Goal: Transaction & Acquisition: Subscribe to service/newsletter

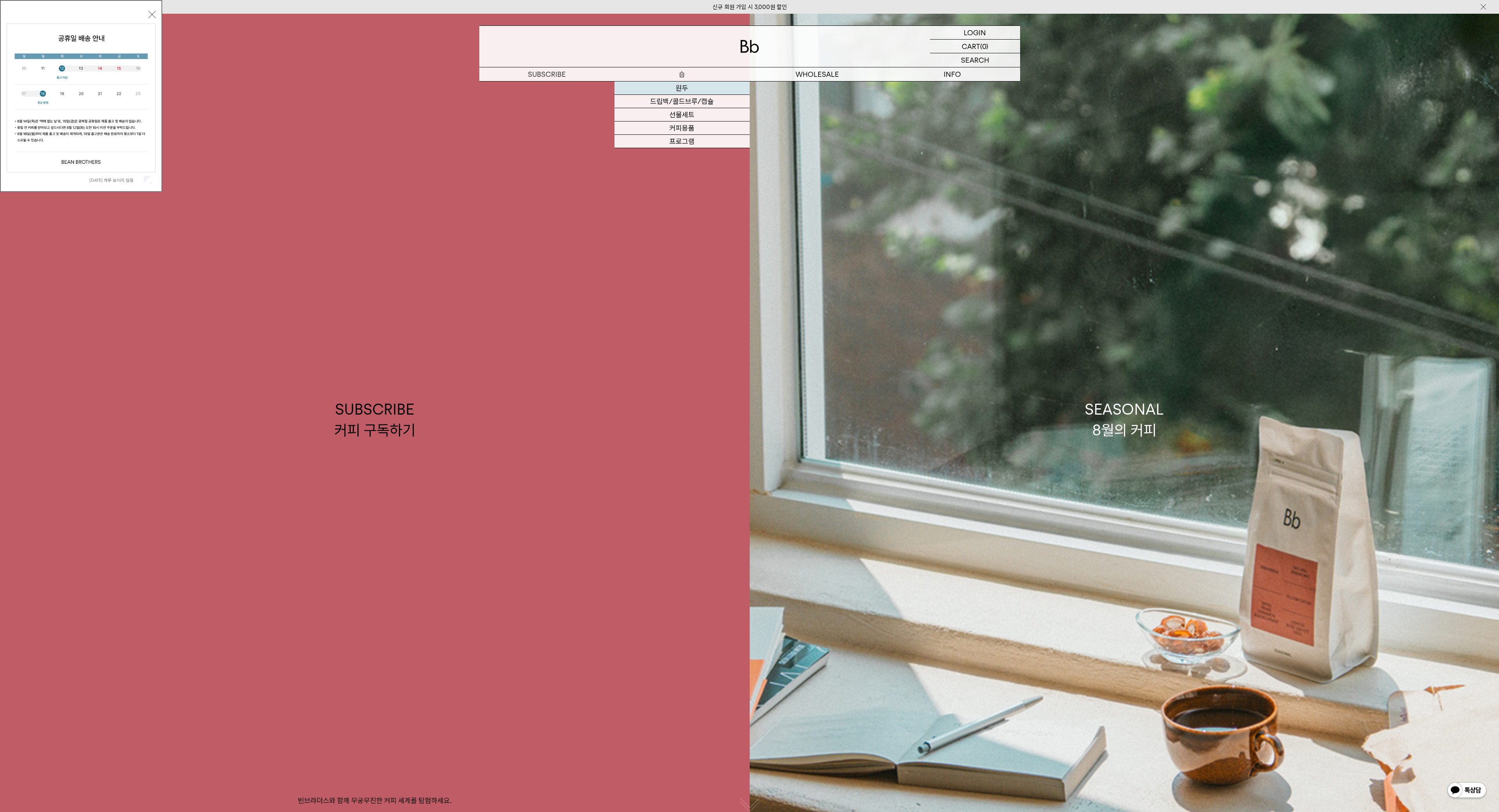
click at [695, 84] on link "원두" at bounding box center [682, 88] width 135 height 14
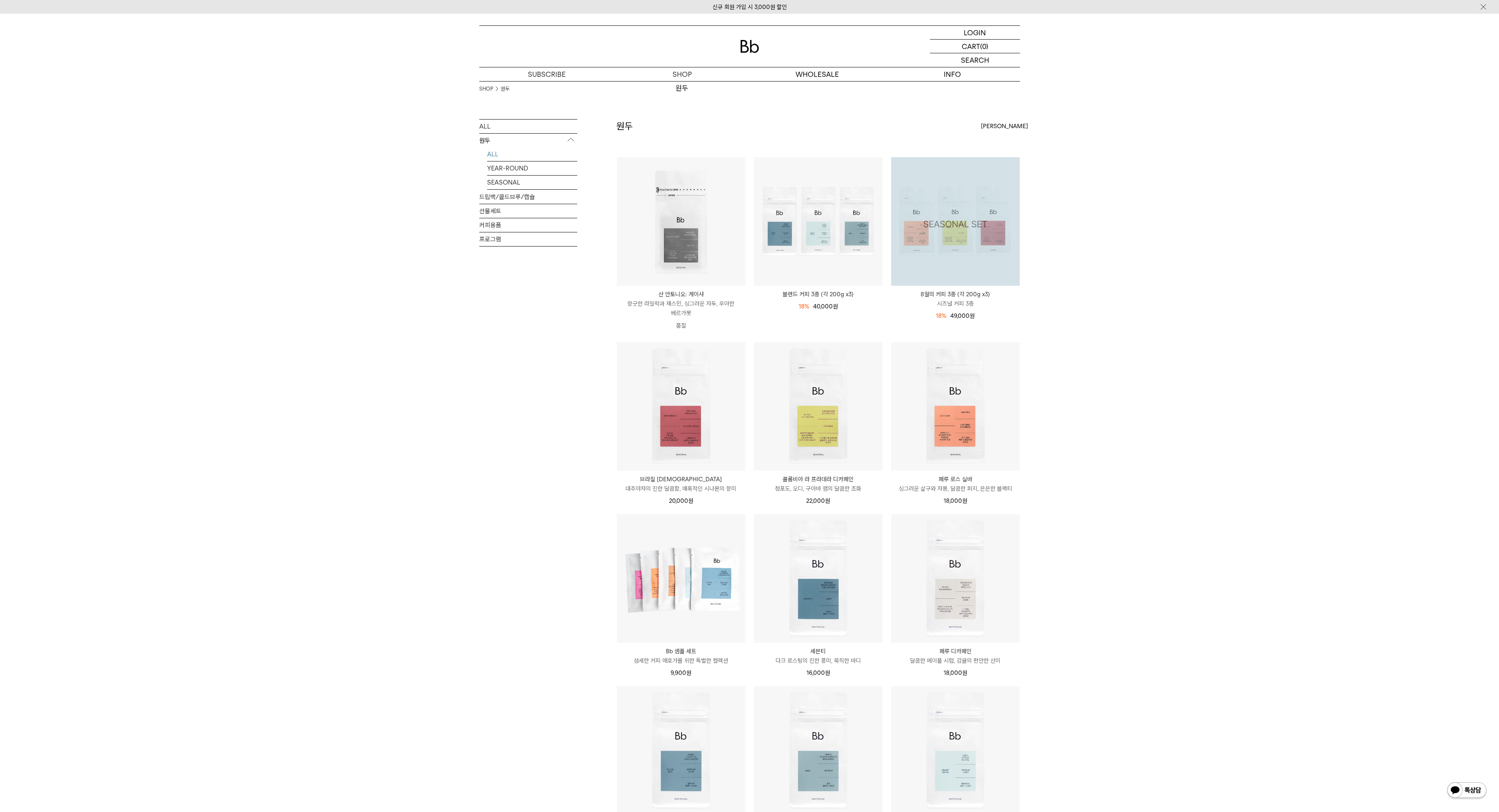
drag, startPoint x: 1122, startPoint y: 325, endPoint x: 1178, endPoint y: 470, distance: 155.4
click at [1178, 470] on div "SHOP 원두 ALL 원두 ALL YEAR-ROUND SEASONAL 드립백/콜드브루/캡슐 선물세트 커피용품 프로그램 원두 최신순" at bounding box center [749, 508] width 1499 height 855
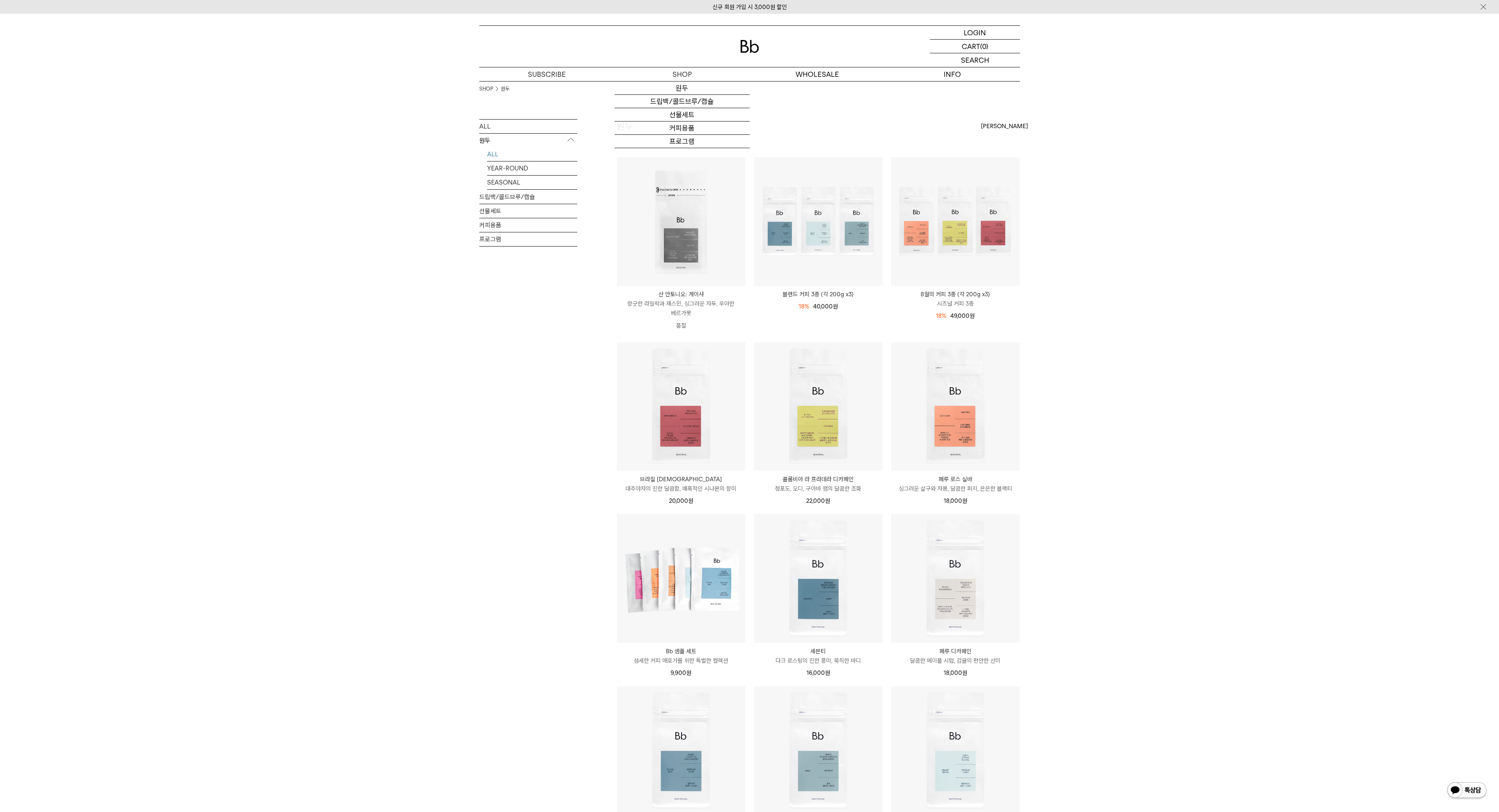
drag, startPoint x: 1256, startPoint y: 478, endPoint x: 1248, endPoint y: 455, distance: 24.4
click at [1256, 477] on div "SHOP 원두 ALL 원두 ALL YEAR-ROUND SEASONAL 드립백/콜드브루/캡슐 선물세트 커피용품 프로그램 원두 최신순" at bounding box center [749, 508] width 1499 height 855
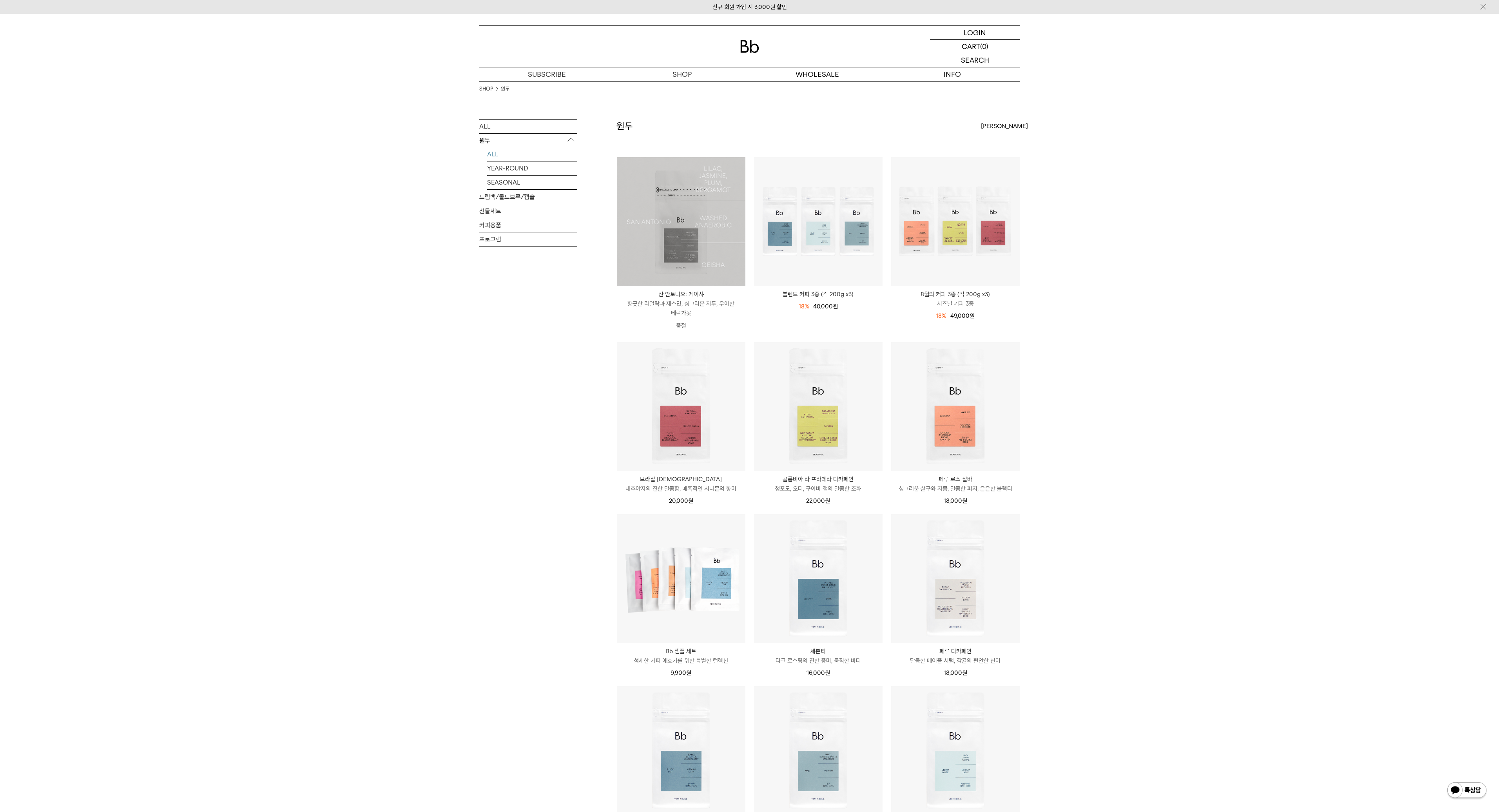
scroll to position [129, 0]
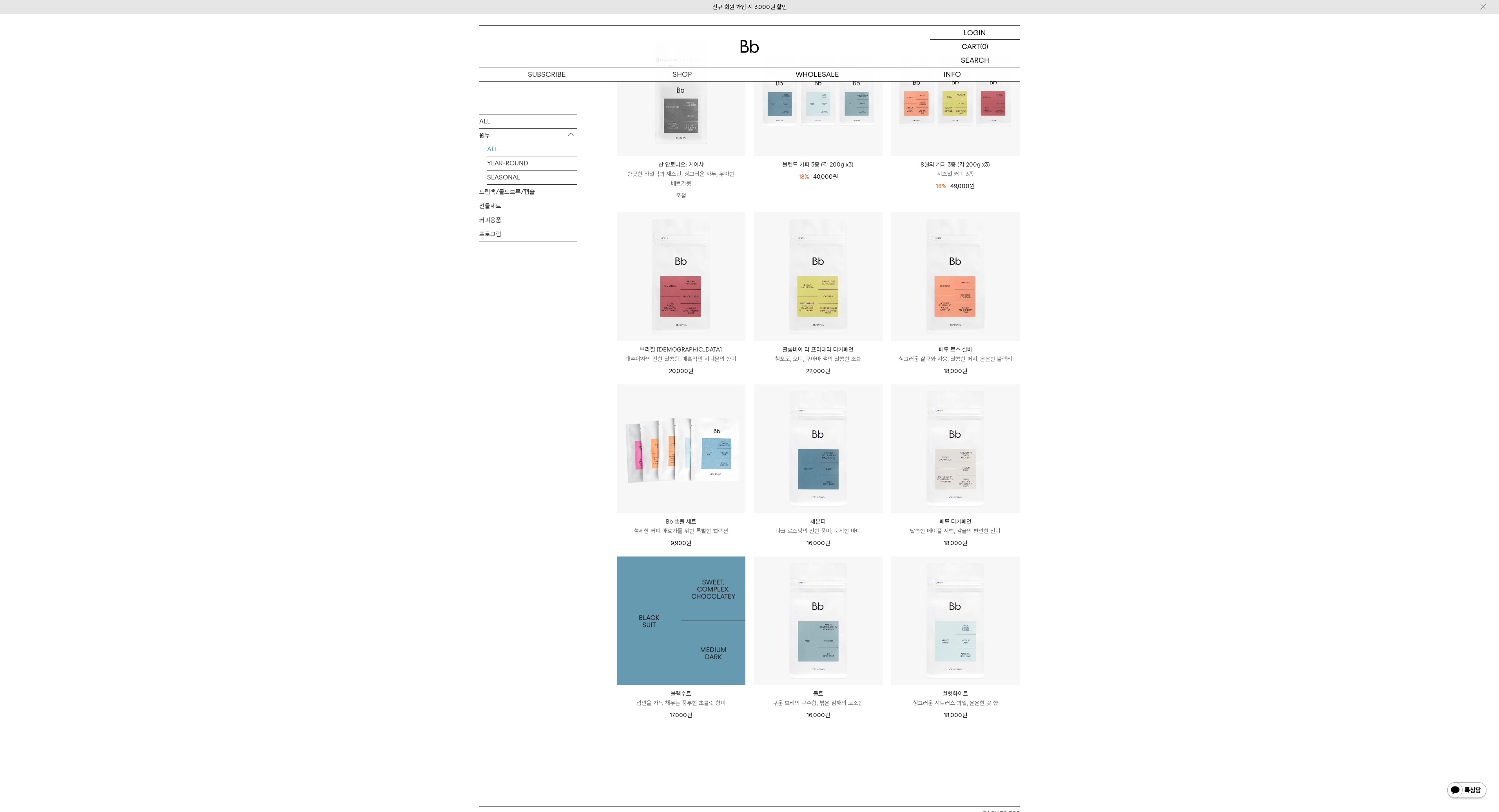
click at [686, 584] on img at bounding box center [681, 620] width 129 height 129
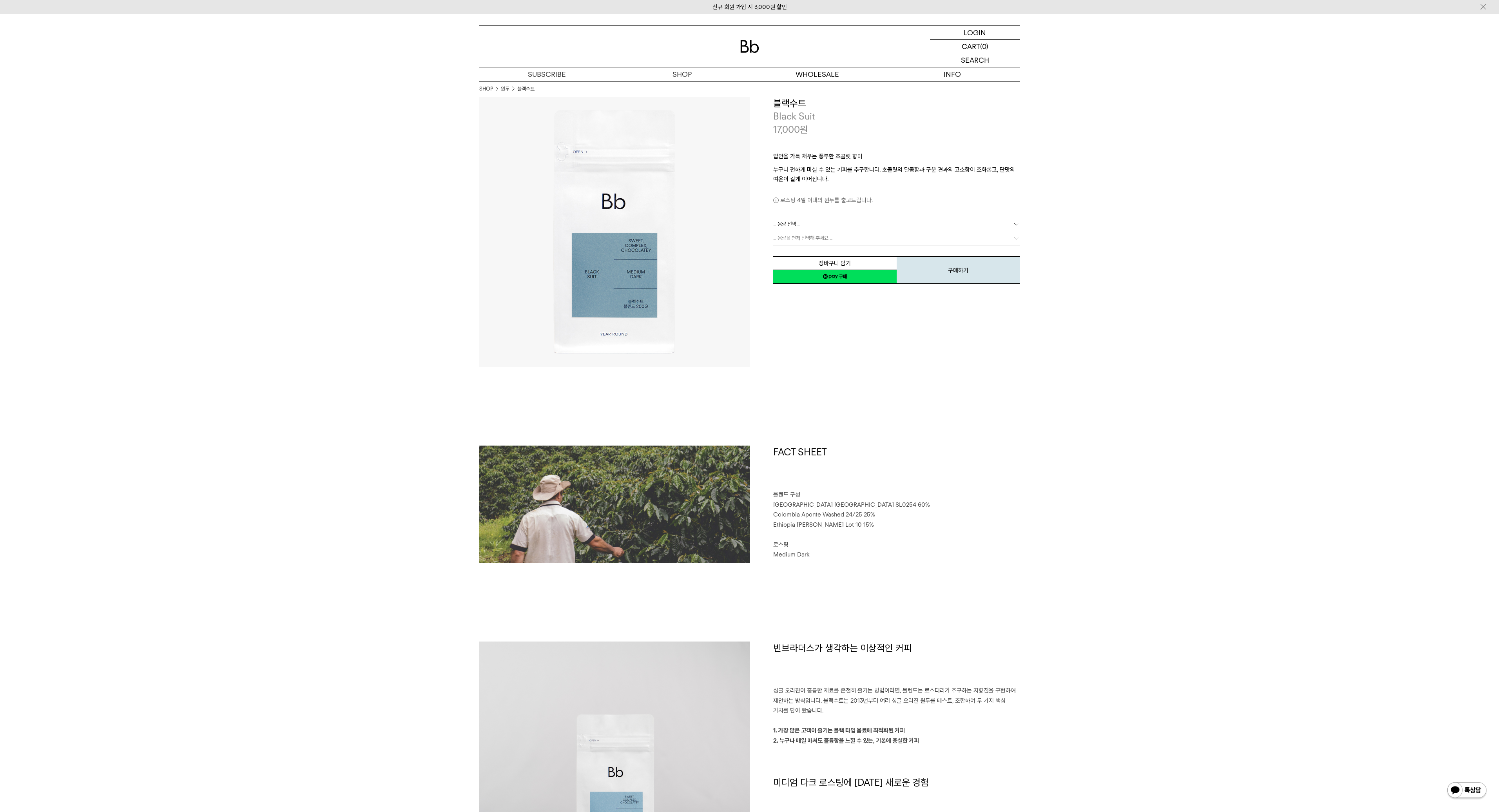
click at [876, 217] on link "= 용량 선택 =" at bounding box center [896, 224] width 247 height 14
click at [876, 222] on link "= 용량 선택 =" at bounding box center [896, 224] width 247 height 14
click at [832, 267] on li "1kg" at bounding box center [901, 267] width 239 height 14
click at [844, 232] on link "= 분쇄도 선택 =" at bounding box center [896, 237] width 247 height 14
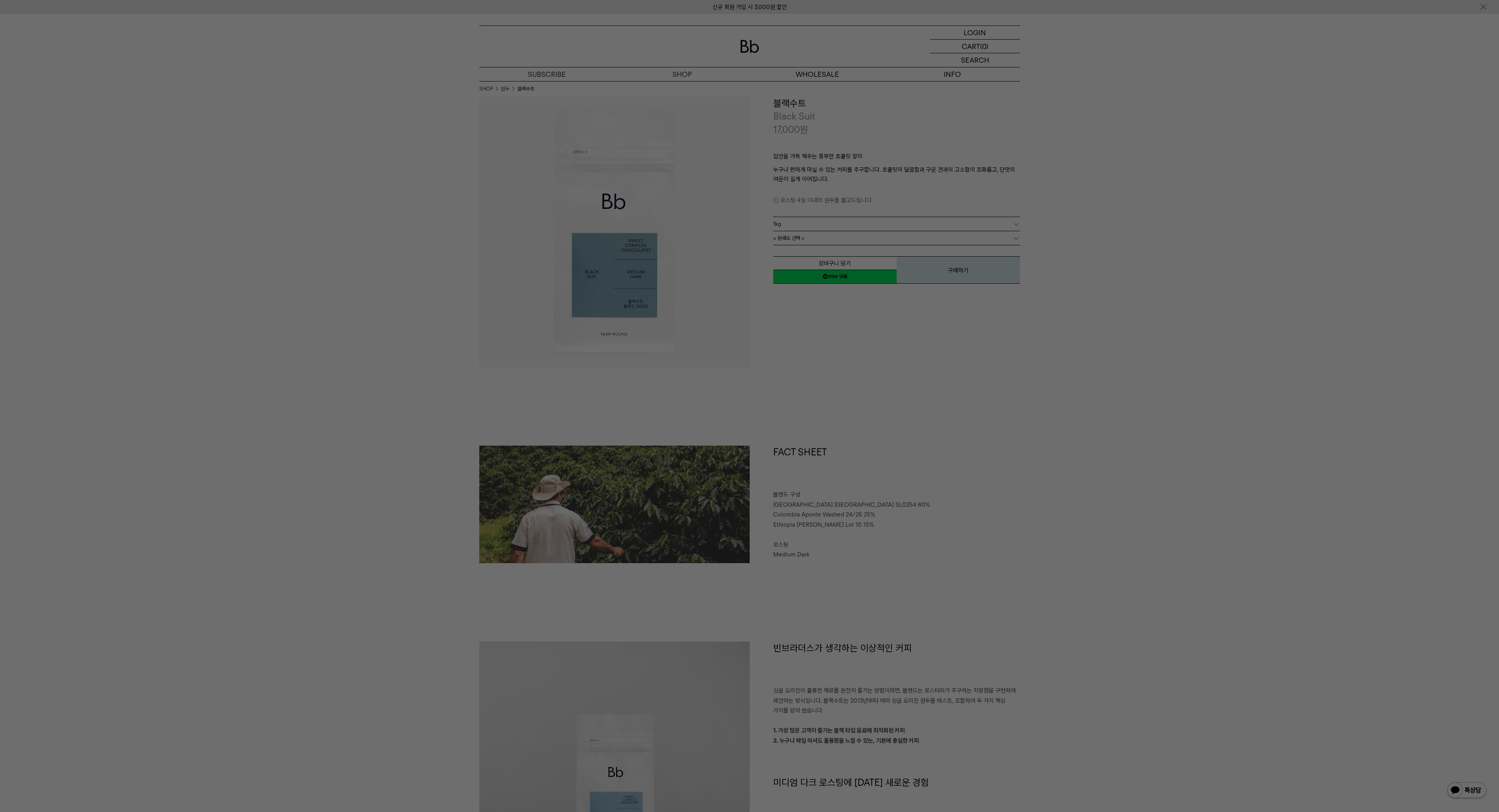
click at [1241, 413] on div at bounding box center [749, 406] width 1499 height 812
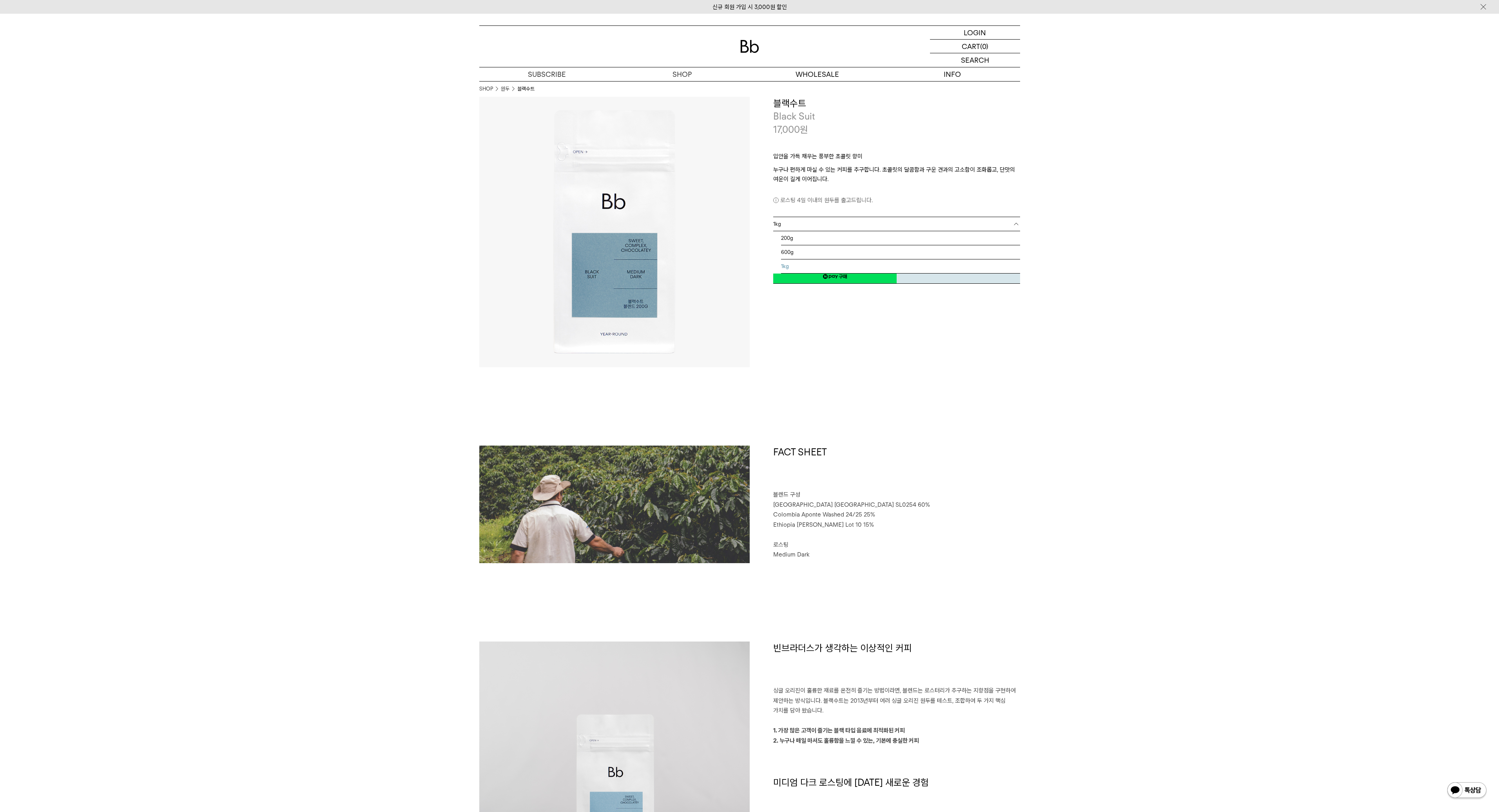
click at [957, 230] on div "1kg = 용량 선택 = 200g 600g 1kg" at bounding box center [896, 224] width 247 height 14
click at [981, 215] on div "입안을 가득 채우는 풍부한 초콜릿 향미 누구나 편하게 마실 수 있는 커피를 추구합니다. 초콜릿의 달콤함과 구운 견과의 고소함이 조화롭고, 단맛…" at bounding box center [896, 176] width 247 height 81
click at [976, 230] on link "1kg" at bounding box center [896, 224] width 247 height 14
drag, startPoint x: 1194, startPoint y: 177, endPoint x: 1007, endPoint y: 237, distance: 196.4
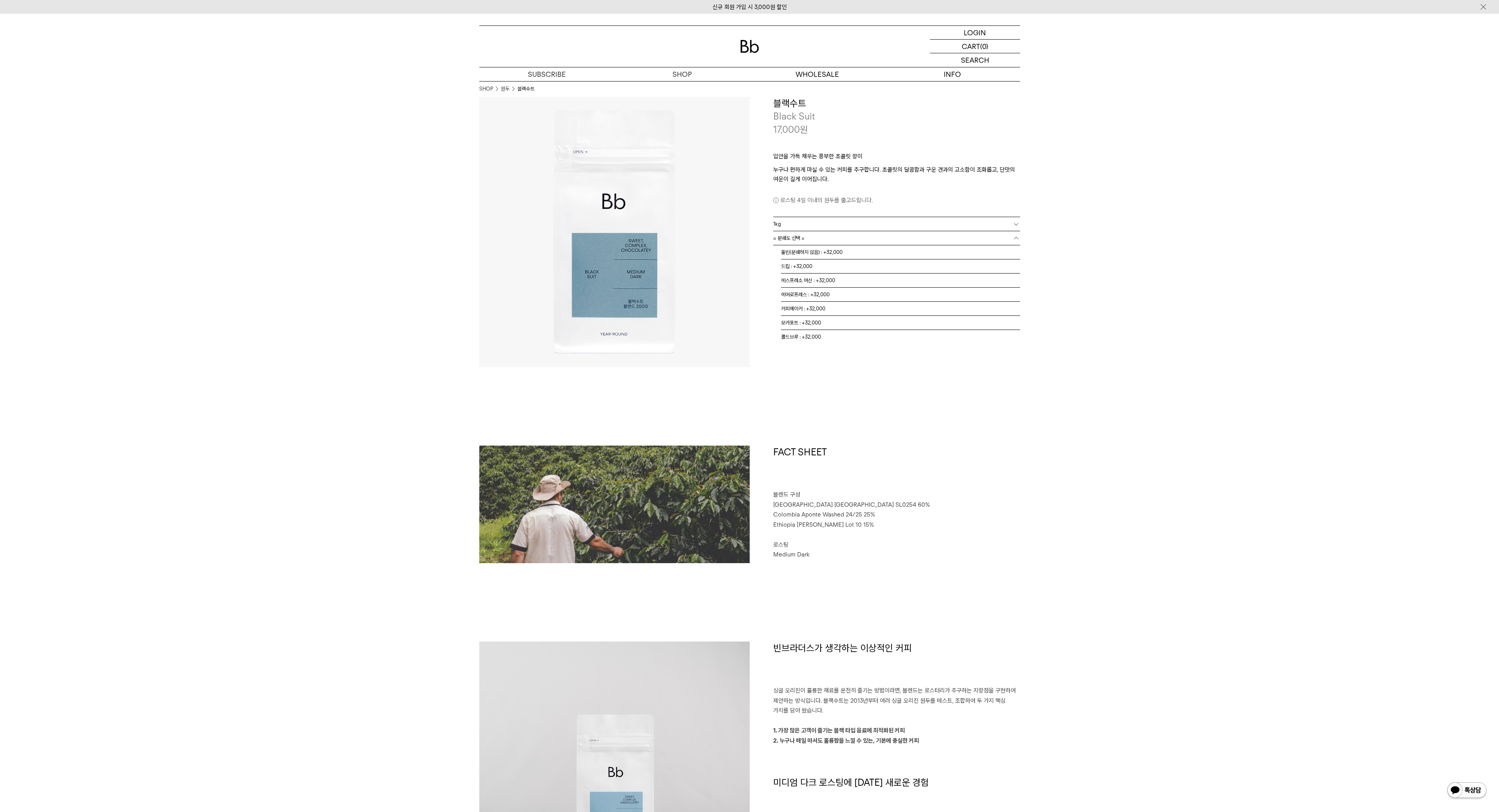
click at [882, 237] on link "= 분쇄도 선택 =" at bounding box center [896, 237] width 247 height 14
click at [859, 253] on li "홀빈(분쇄하지 않음) : +32,000" at bounding box center [901, 252] width 239 height 14
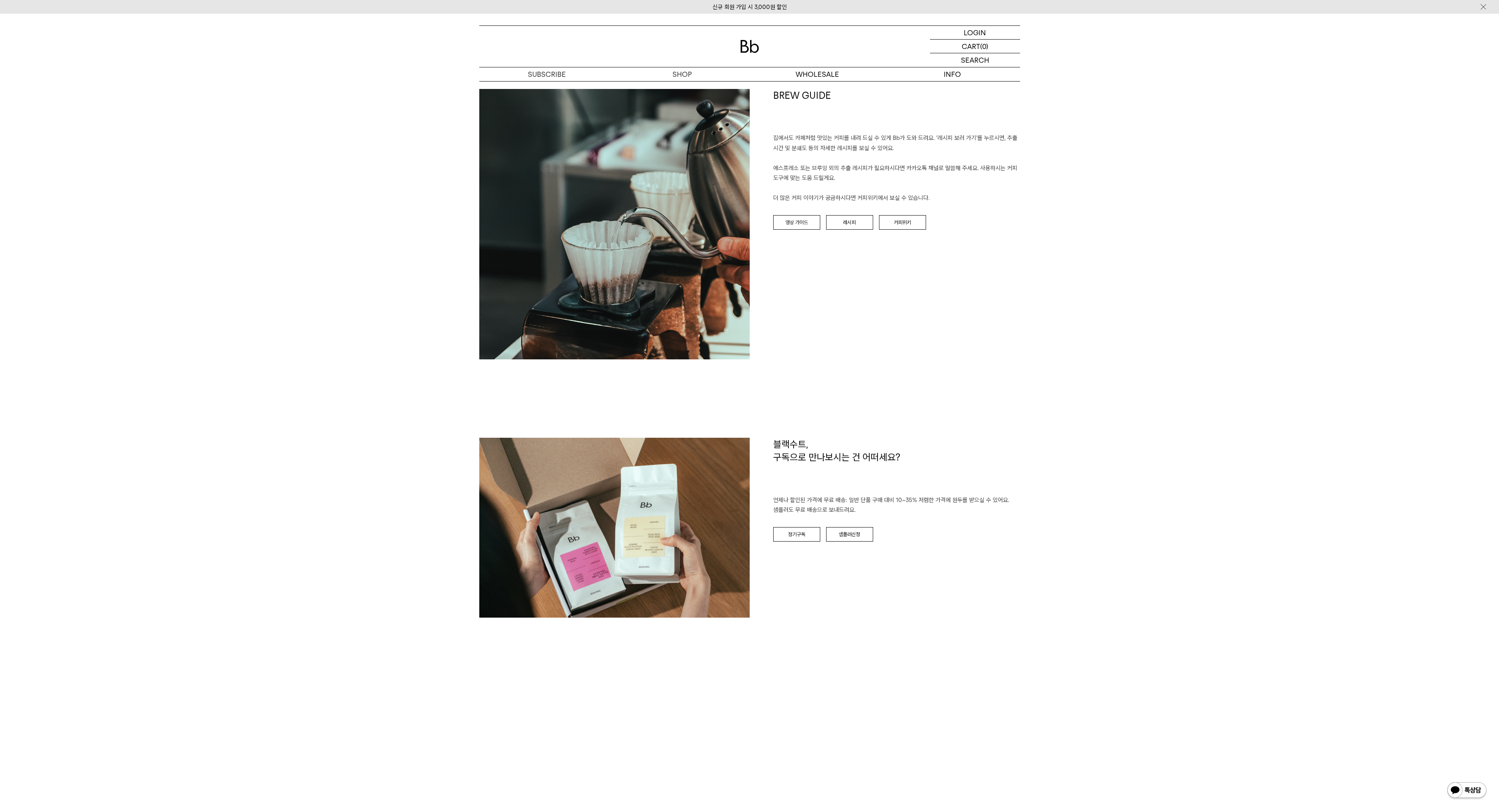
scroll to position [1006, 0]
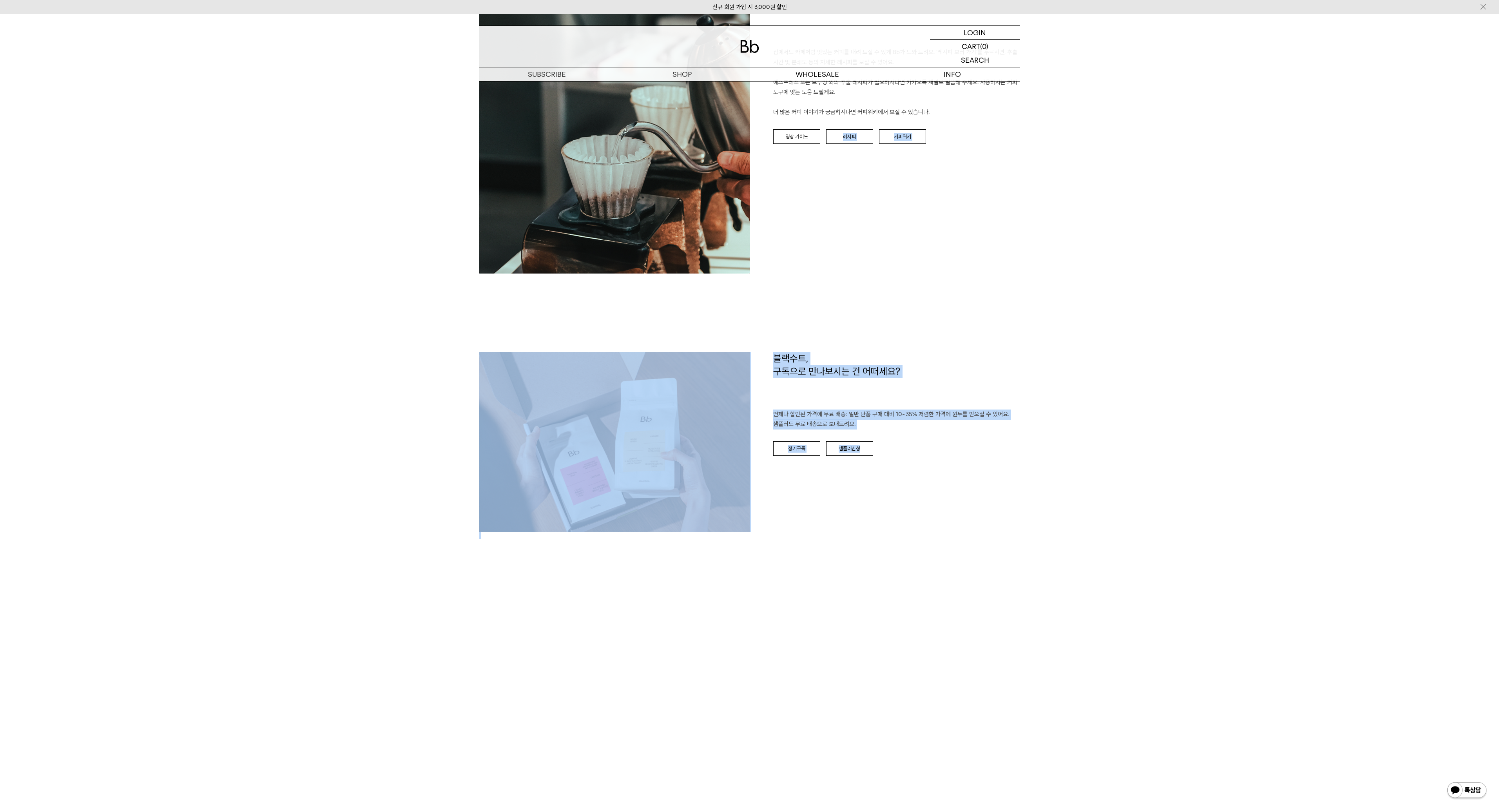
drag, startPoint x: 816, startPoint y: 320, endPoint x: 999, endPoint y: 459, distance: 229.8
click at [996, 458] on div "BREW GUIDE 집에서도 카페처럼 맛있는 커피를 내려 드실 ﻿수 있게 Bb가 도와 드려요. '레시피 보러 가기'를 누르시면, 추출 시간 및…" at bounding box center [749, 310] width 540 height 615
click at [999, 459] on div "블랙수트, 구독으로 만나보시는 건 어떠세요? 언제나 할인된 가격에 무료 배송: 일반 단품 구매 대비 10~35% 저렴한 가격에 원두를 받으실 …" at bounding box center [885, 445] width 270 height 187
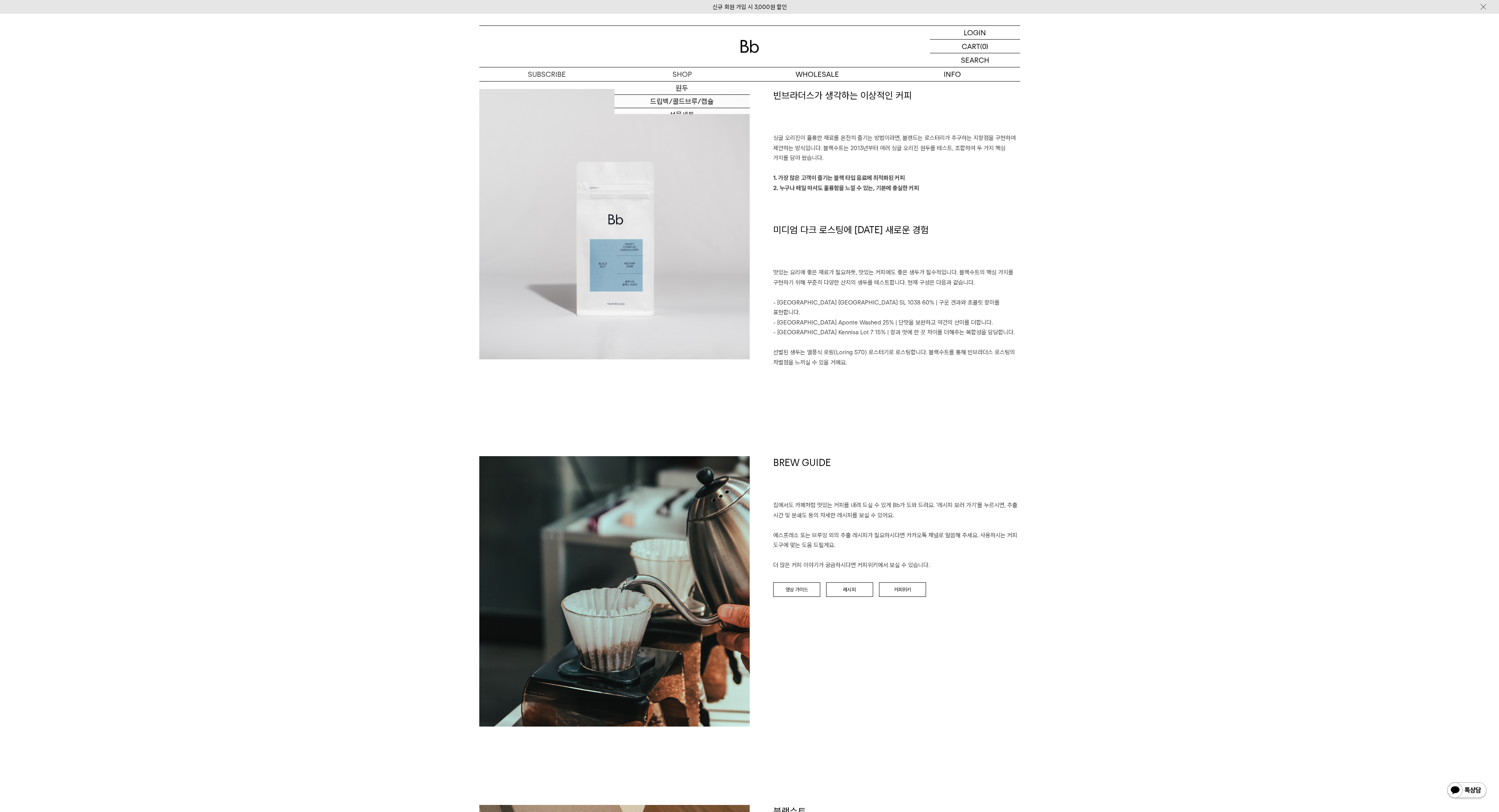
scroll to position [0, 0]
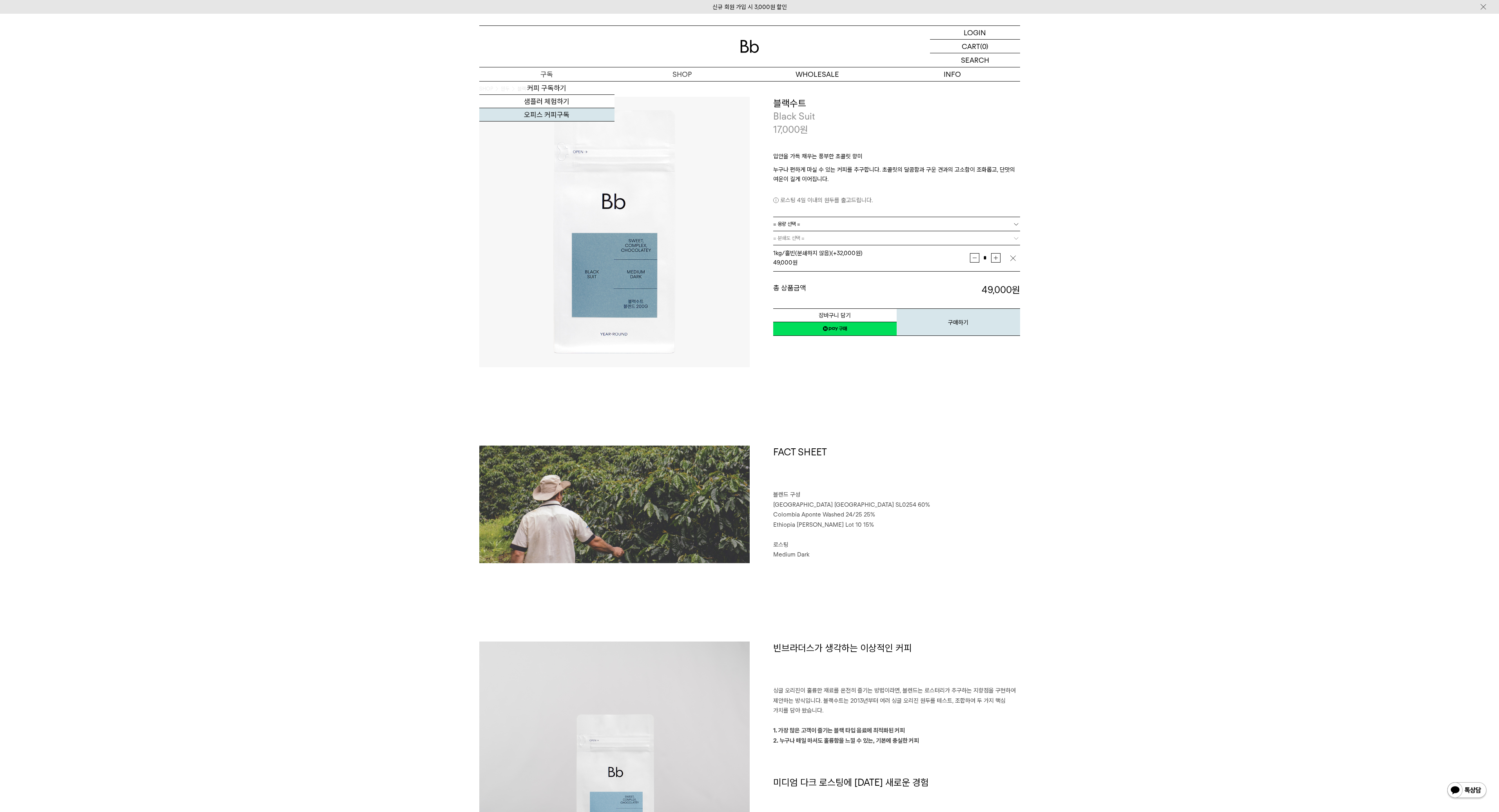
click at [564, 111] on link "오피스 커피구독" at bounding box center [546, 114] width 135 height 14
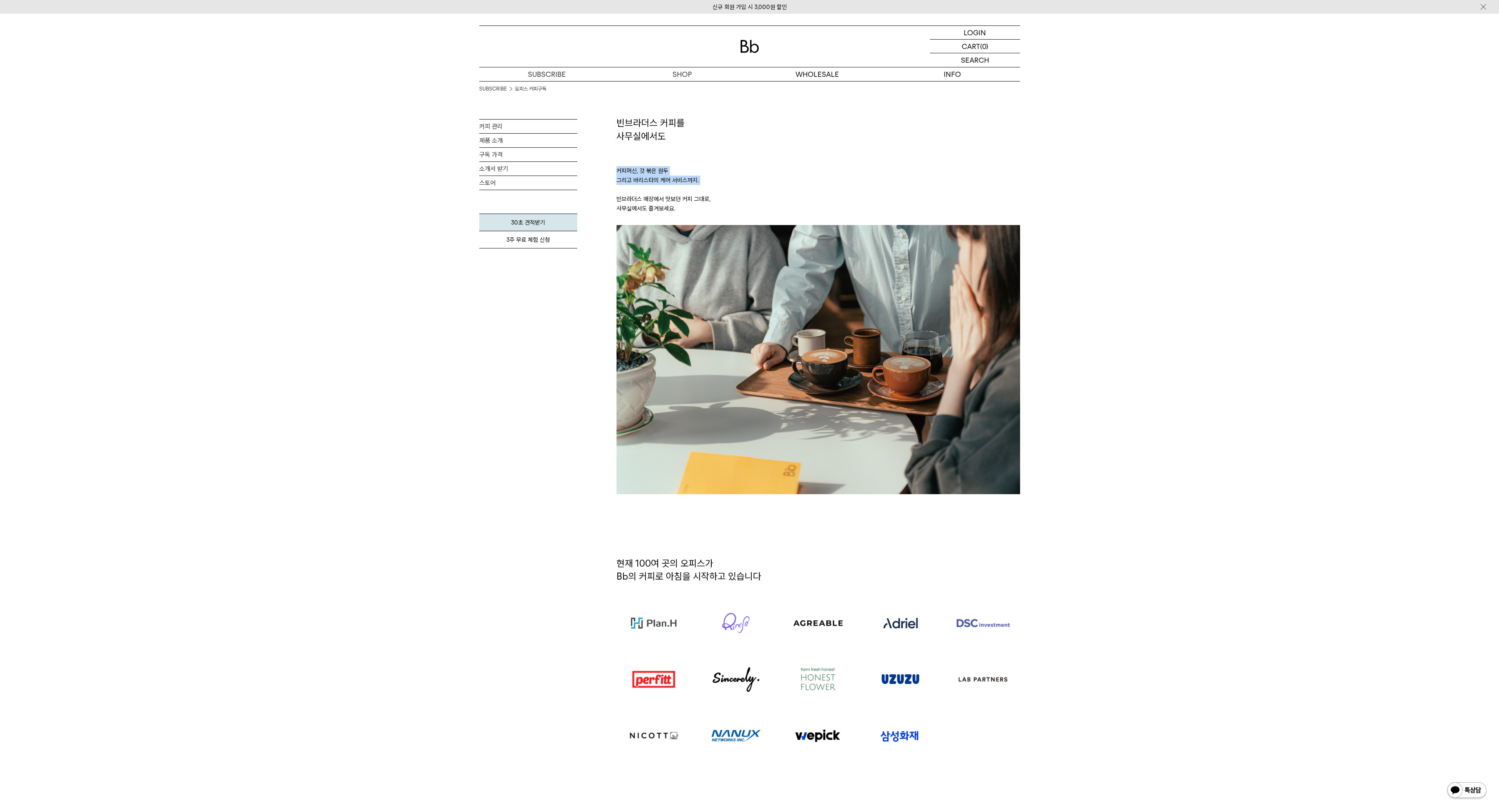
drag, startPoint x: 633, startPoint y: 145, endPoint x: 737, endPoint y: 197, distance: 116.3
click at [718, 187] on p "커피머신, 갓 볶은 원두 그리고 바리스타의 케어 서비스까지. 빈브라더스 매장에서 맛보던 커피 그대로, 사무실에서도 즐겨보세요." at bounding box center [818, 184] width 404 height 82
click at [748, 214] on p "커피머신, 갓 볶은 원두 그리고 바리스타의 케어 서비스까지. 빈브라더스 매장에서 맛보던 커피 그대로, 사무실에서도 즐겨보세요." at bounding box center [818, 184] width 404 height 82
drag, startPoint x: 718, startPoint y: 168, endPoint x: 692, endPoint y: 136, distance: 41.2
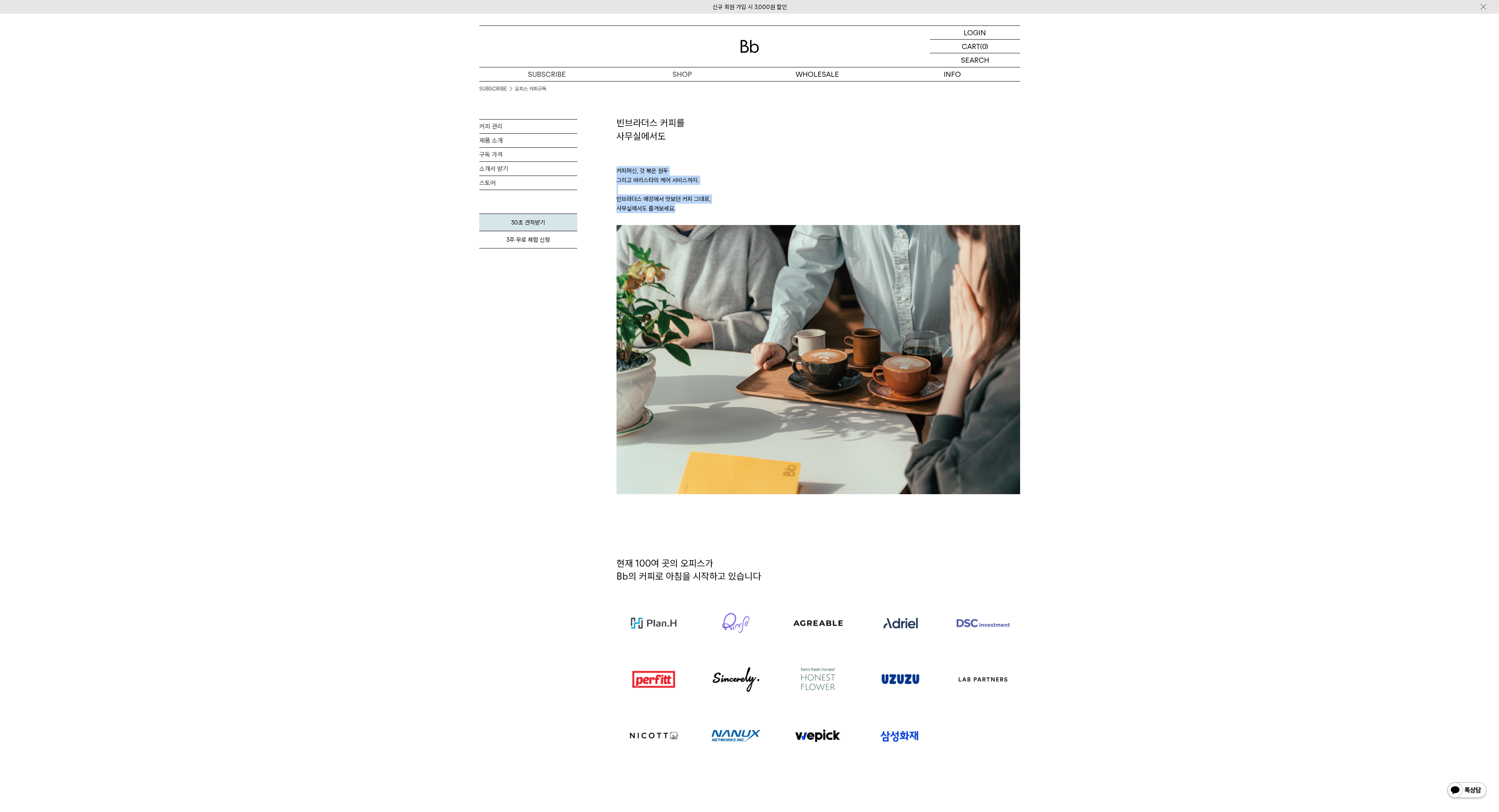
click at [686, 131] on h2 "빈브라더스 커피를 사무실에서도" at bounding box center [818, 129] width 404 height 26
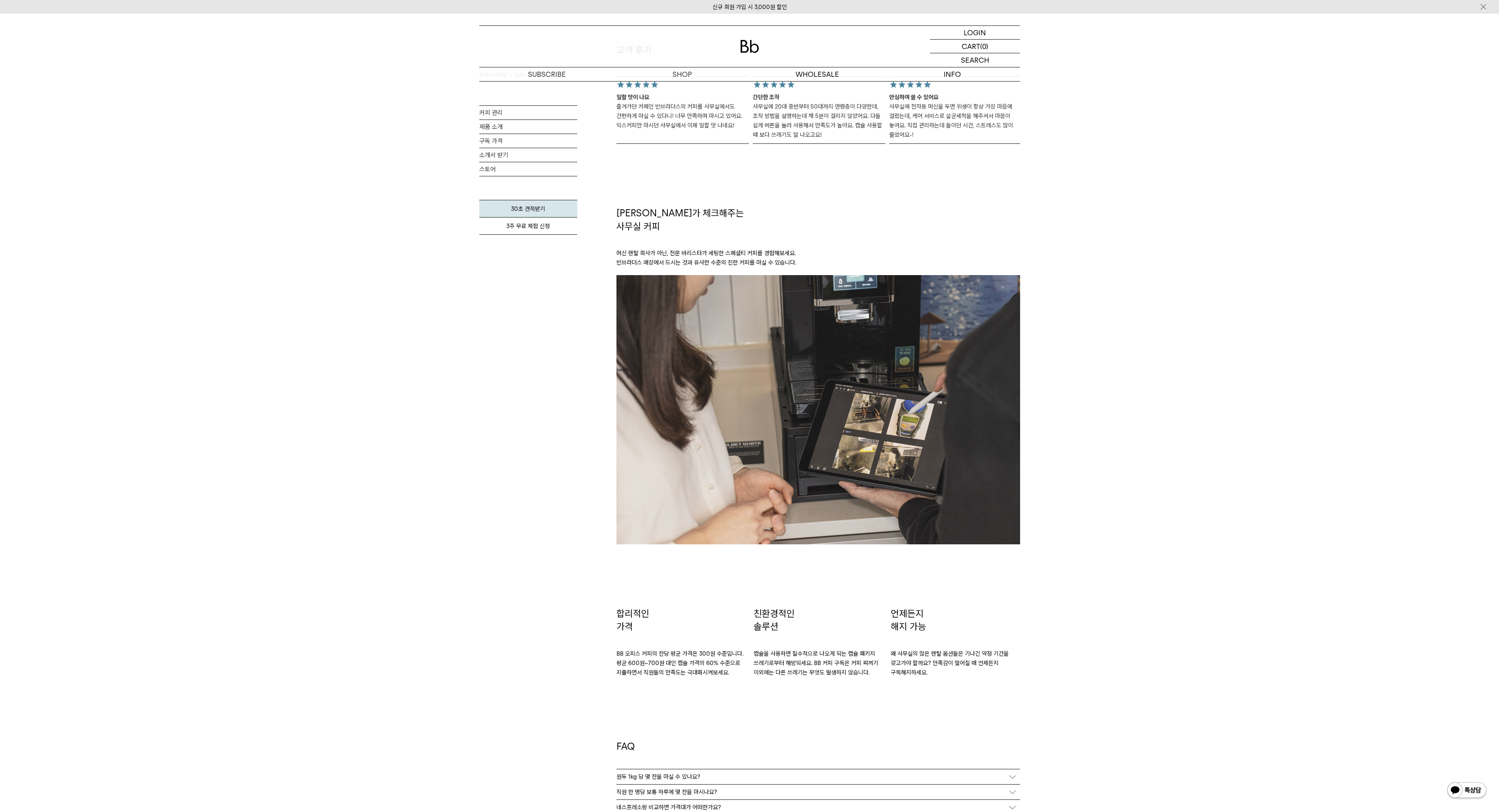
scroll to position [949, 0]
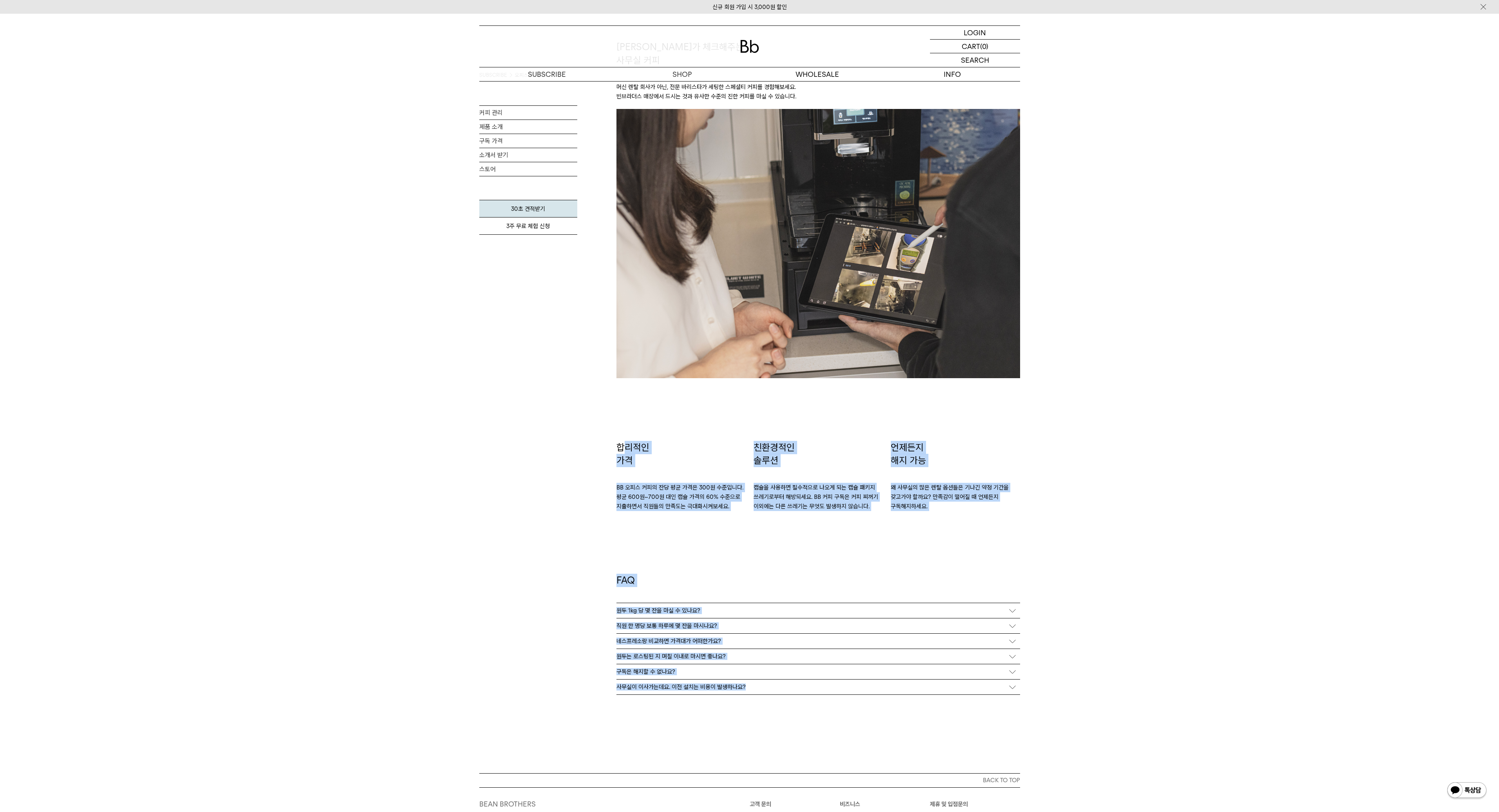
drag, startPoint x: 1183, startPoint y: 731, endPoint x: 620, endPoint y: 447, distance: 630.6
click at [620, 447] on p "합리적인 가격" at bounding box center [681, 454] width 129 height 26
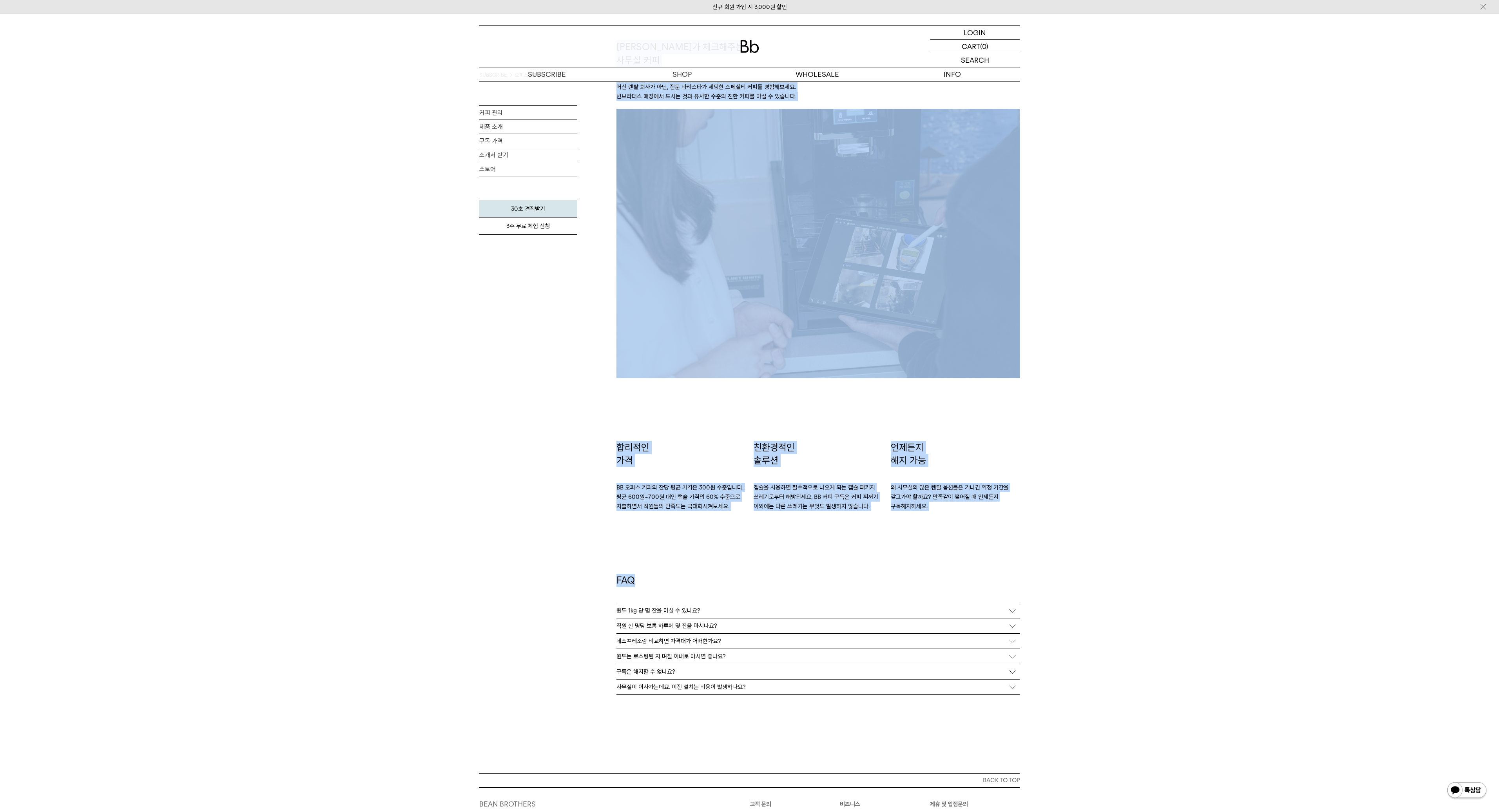
drag, startPoint x: 579, startPoint y: 436, endPoint x: 1087, endPoint y: 582, distance: 528.6
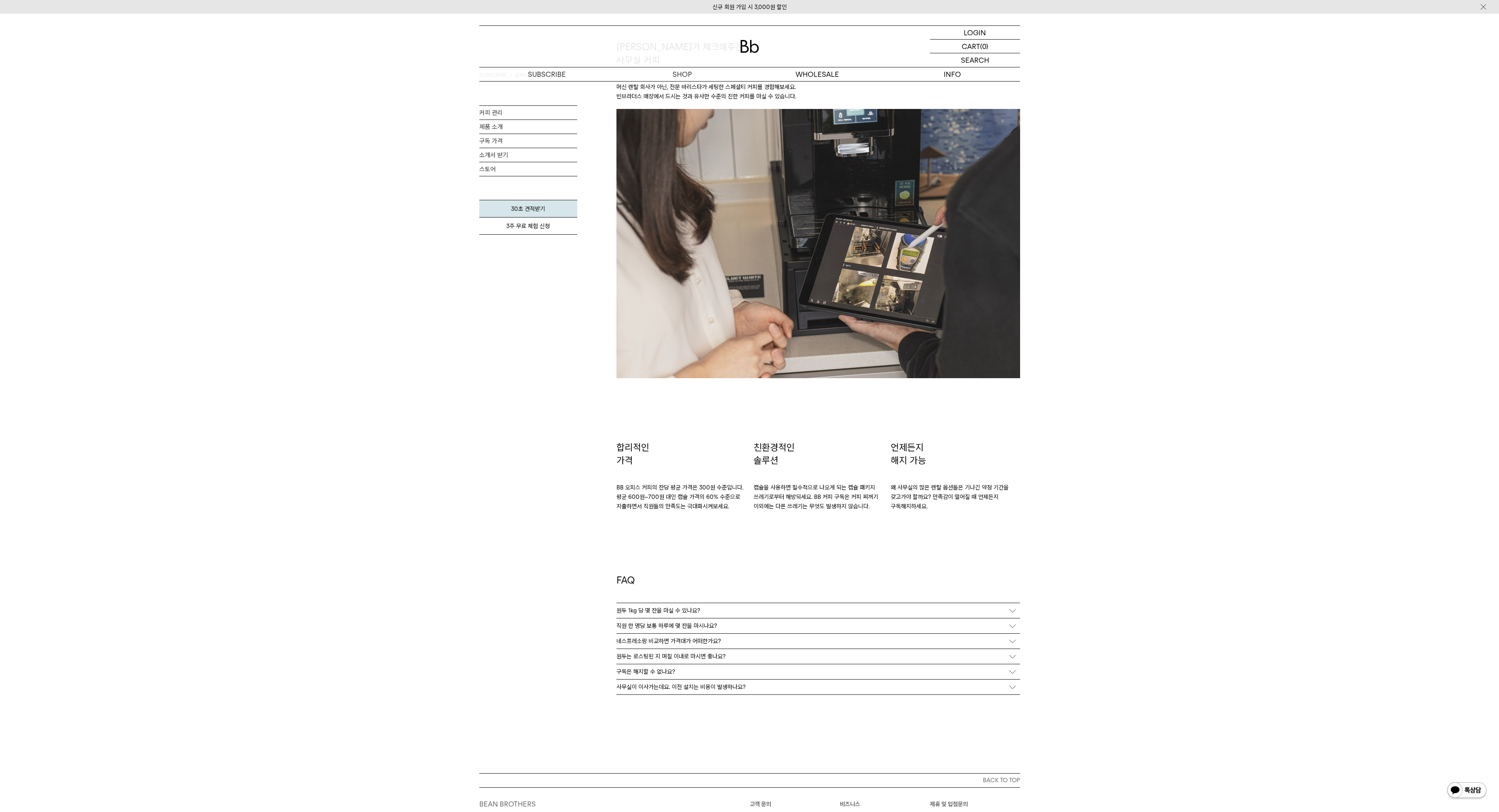
click at [791, 610] on div "원두 1kg 당 몇 잔을 마실 수 있나요?" at bounding box center [818, 610] width 404 height 15
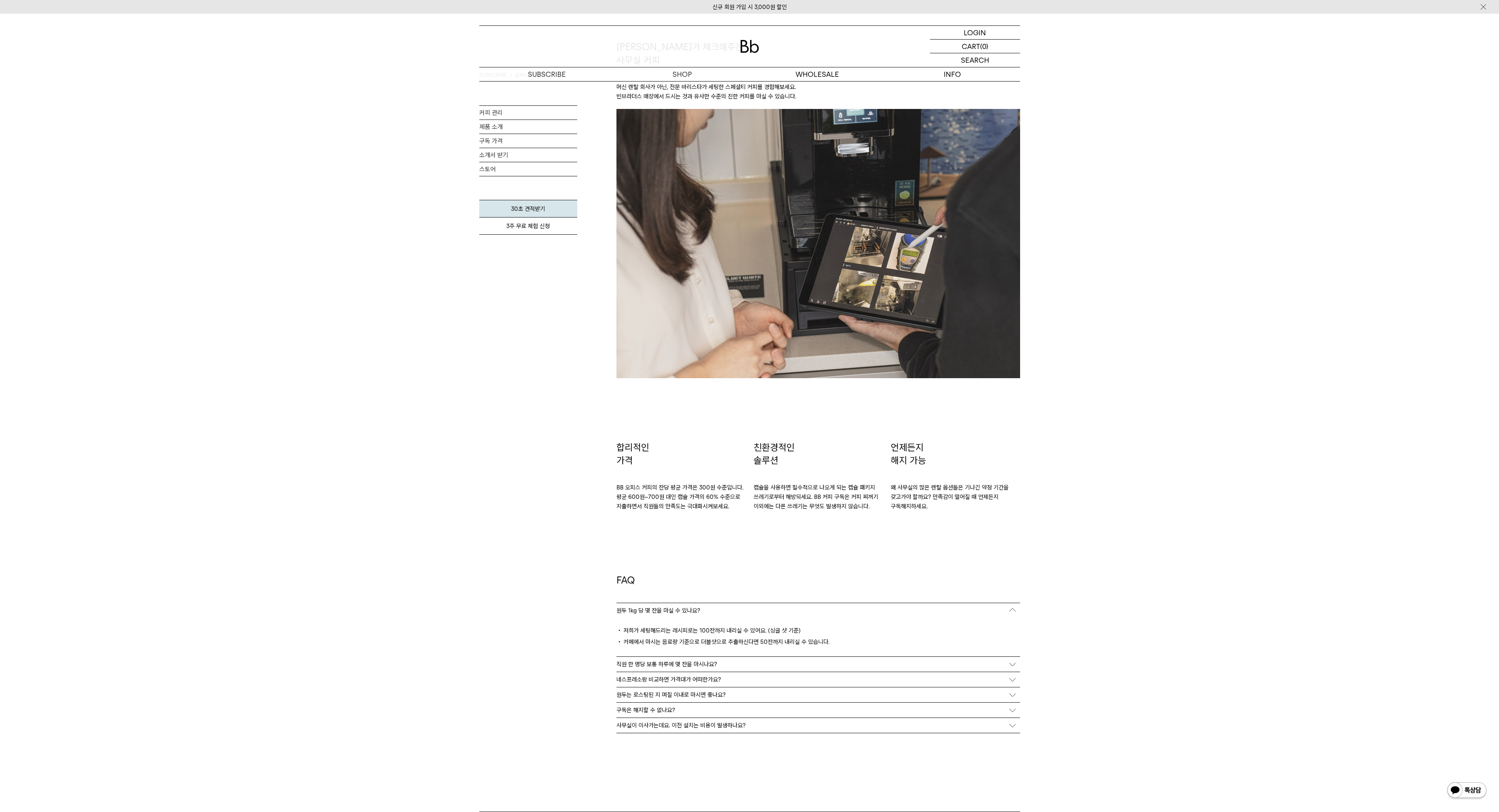
scroll to position [1098, 0]
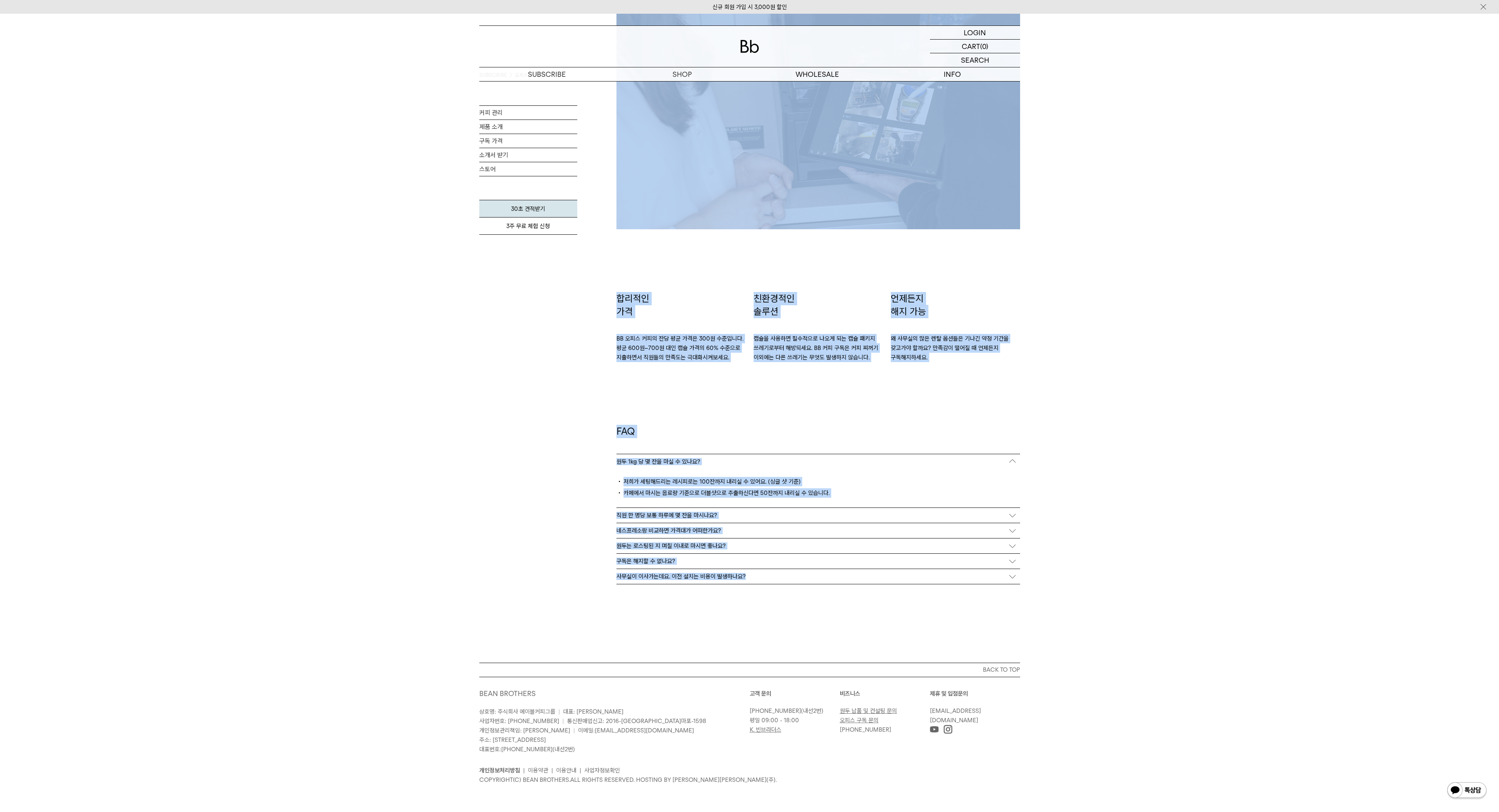
drag, startPoint x: 1280, startPoint y: 598, endPoint x: 767, endPoint y: 210, distance: 643.2
